Goal: Task Accomplishment & Management: Complete application form

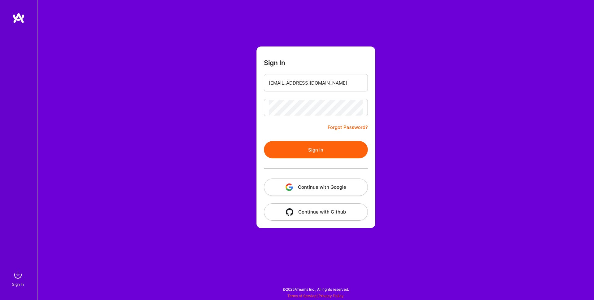
click at [320, 153] on button "Sign In" at bounding box center [316, 149] width 104 height 17
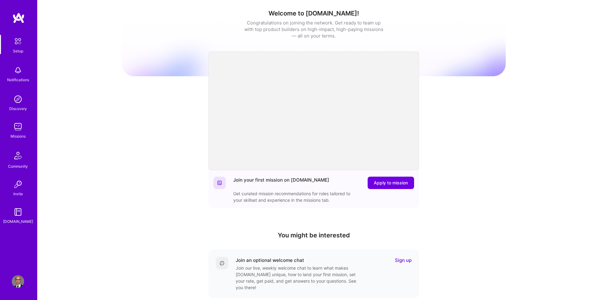
click at [23, 136] on div "Missions" at bounding box center [18, 136] width 15 height 7
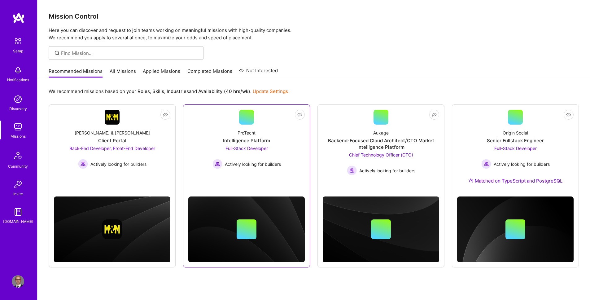
drag, startPoint x: 256, startPoint y: 150, endPoint x: 249, endPoint y: 150, distance: 6.8
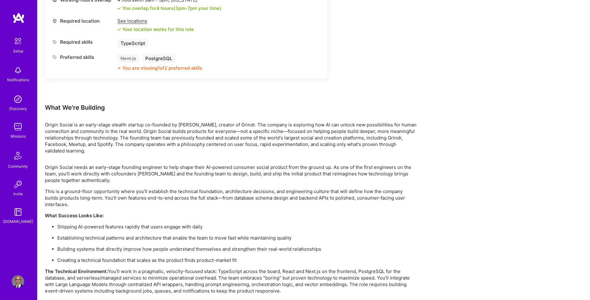
scroll to position [350, 0]
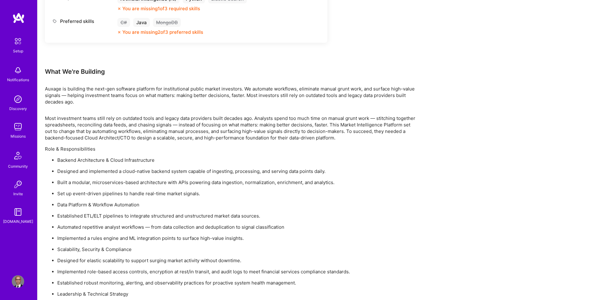
scroll to position [403, 0]
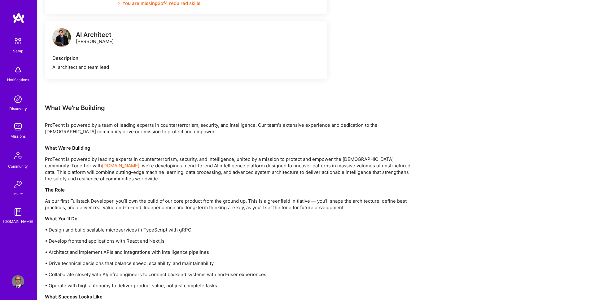
scroll to position [400, 0]
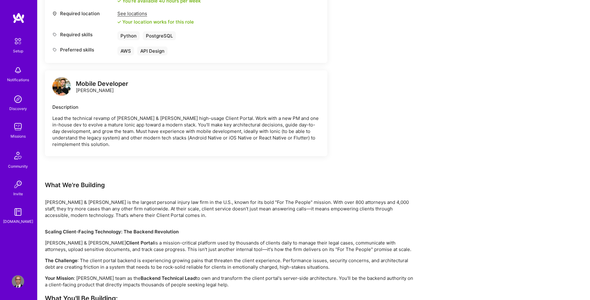
scroll to position [358, 0]
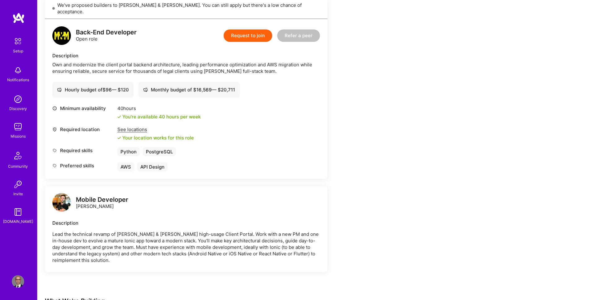
click at [250, 29] on button "Request to join" at bounding box center [248, 35] width 49 height 12
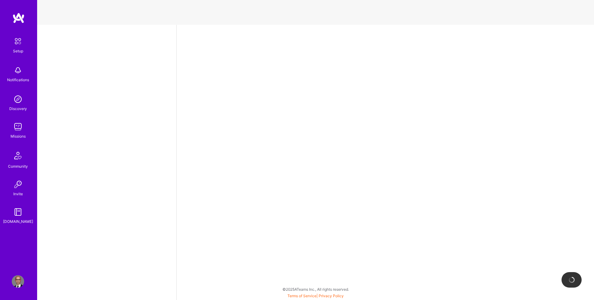
select select "NL"
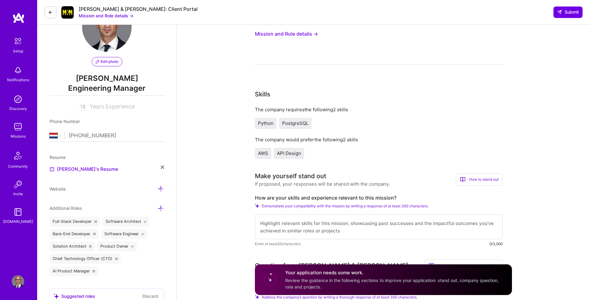
scroll to position [39, 0]
